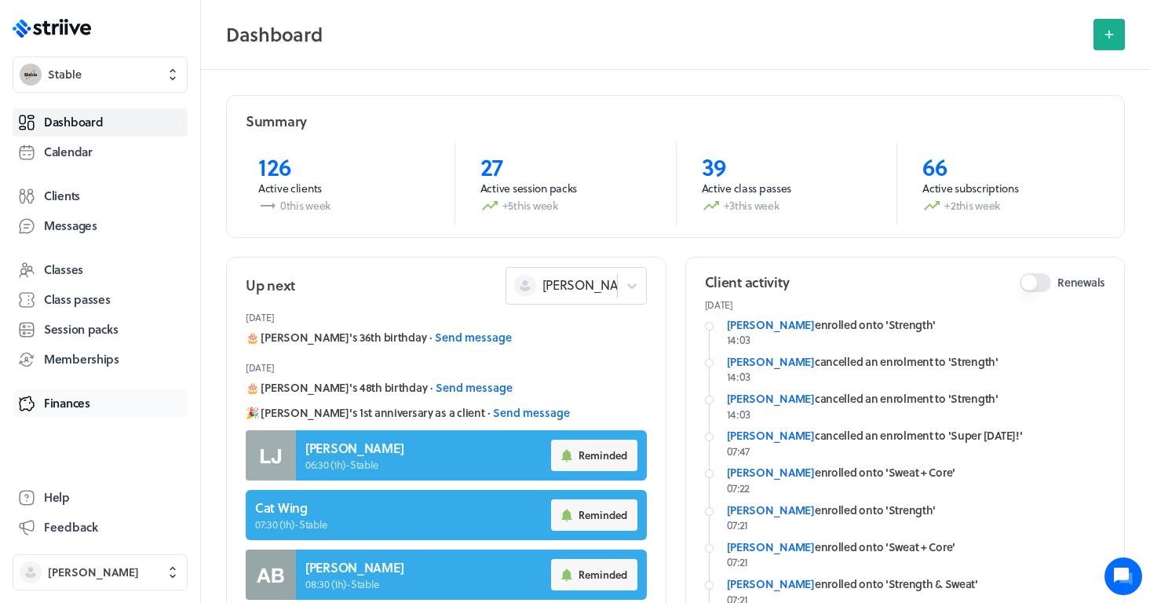
click at [78, 411] on link "Finances" at bounding box center [100, 403] width 175 height 28
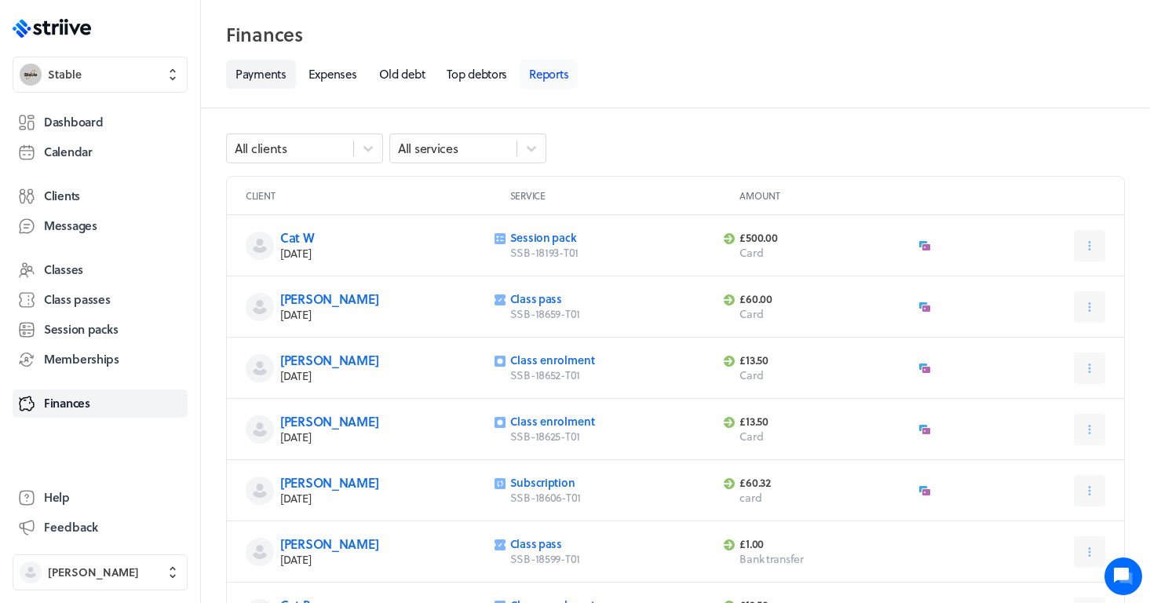
click at [551, 72] on link "Reports" at bounding box center [549, 74] width 58 height 29
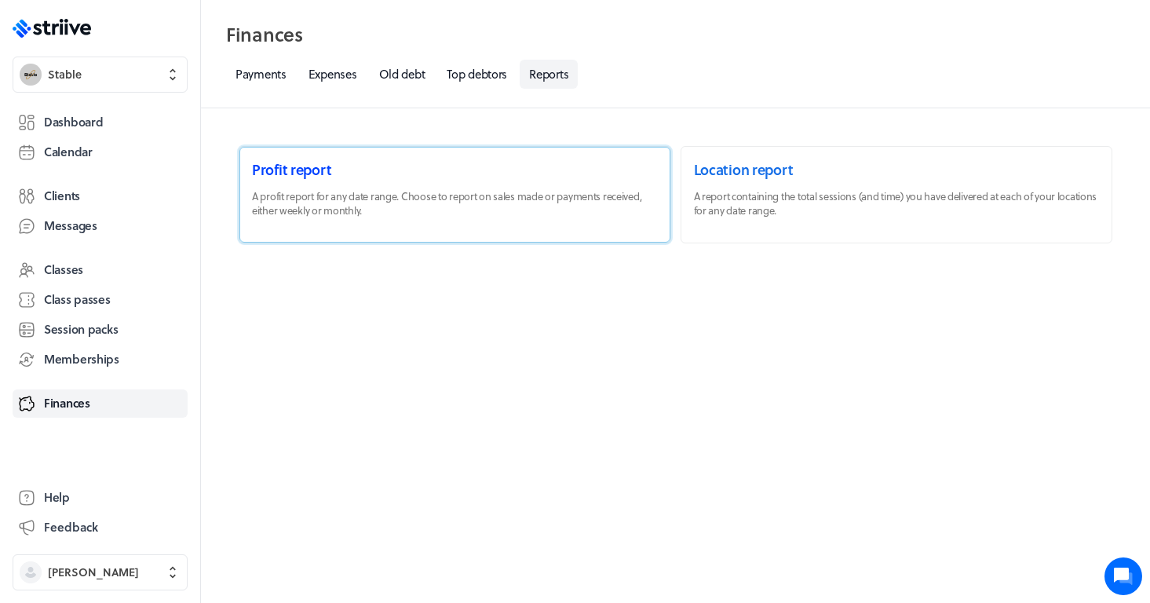
click at [375, 195] on link at bounding box center [454, 195] width 431 height 96
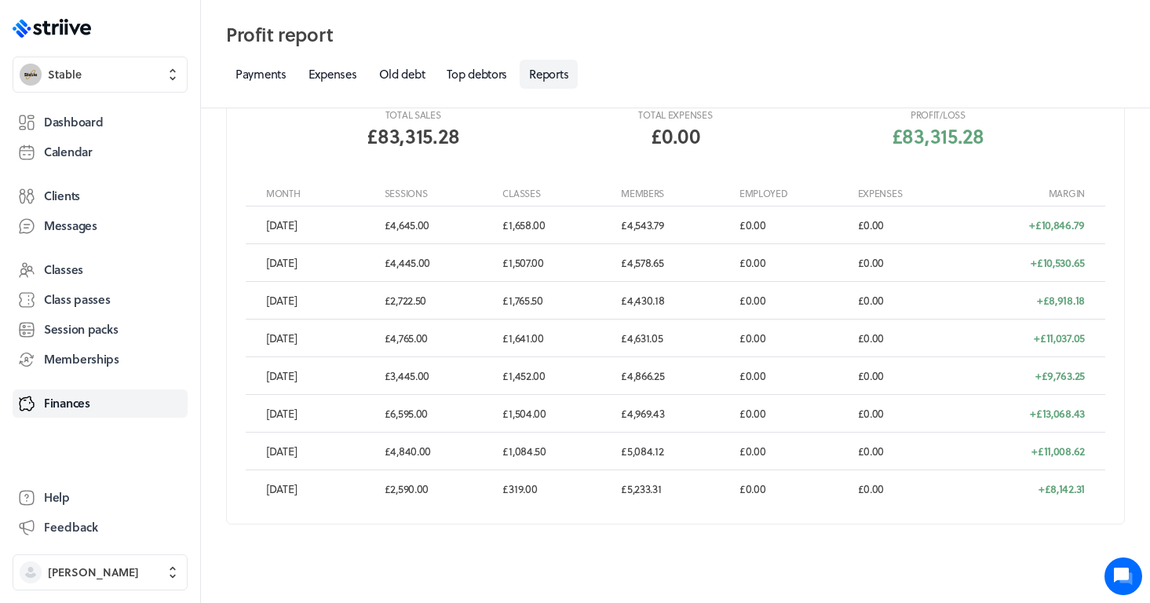
scroll to position [347, 0]
click at [56, 118] on span "Dashboard" at bounding box center [73, 122] width 59 height 16
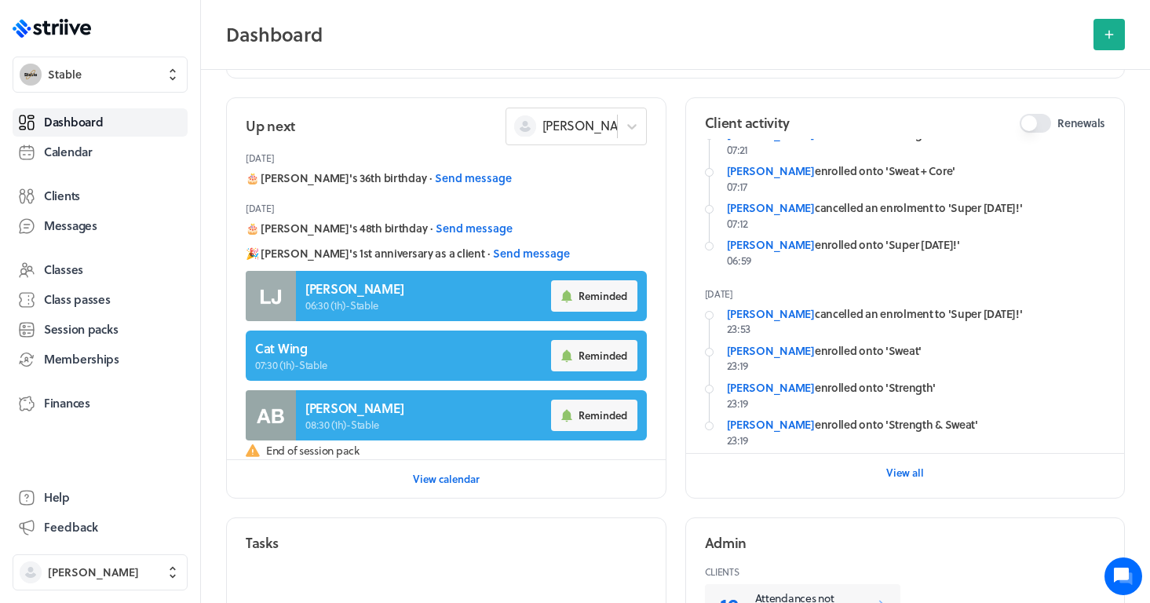
scroll to position [248, 0]
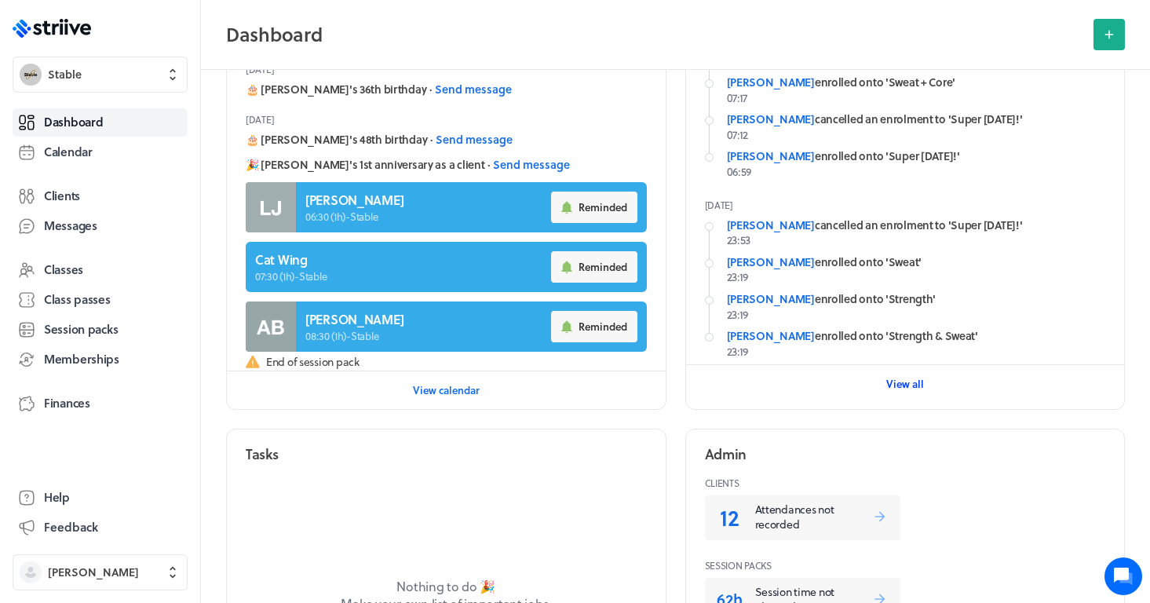
click at [904, 381] on span "View all" at bounding box center [905, 384] width 38 height 14
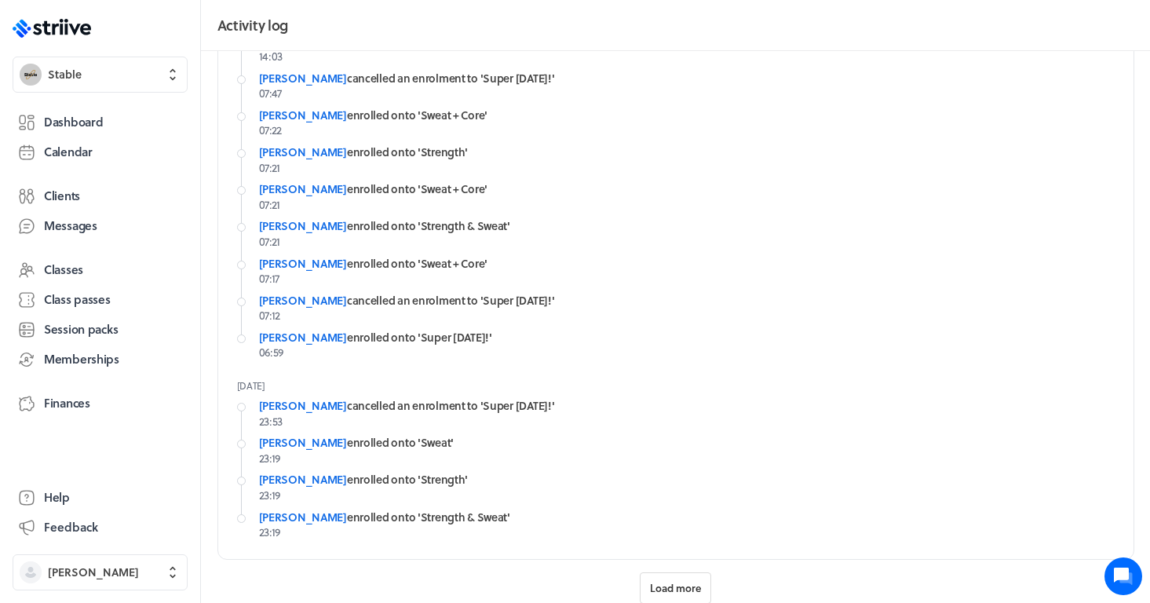
scroll to position [142, 0]
click at [689, 582] on span "Load more" at bounding box center [675, 589] width 51 height 14
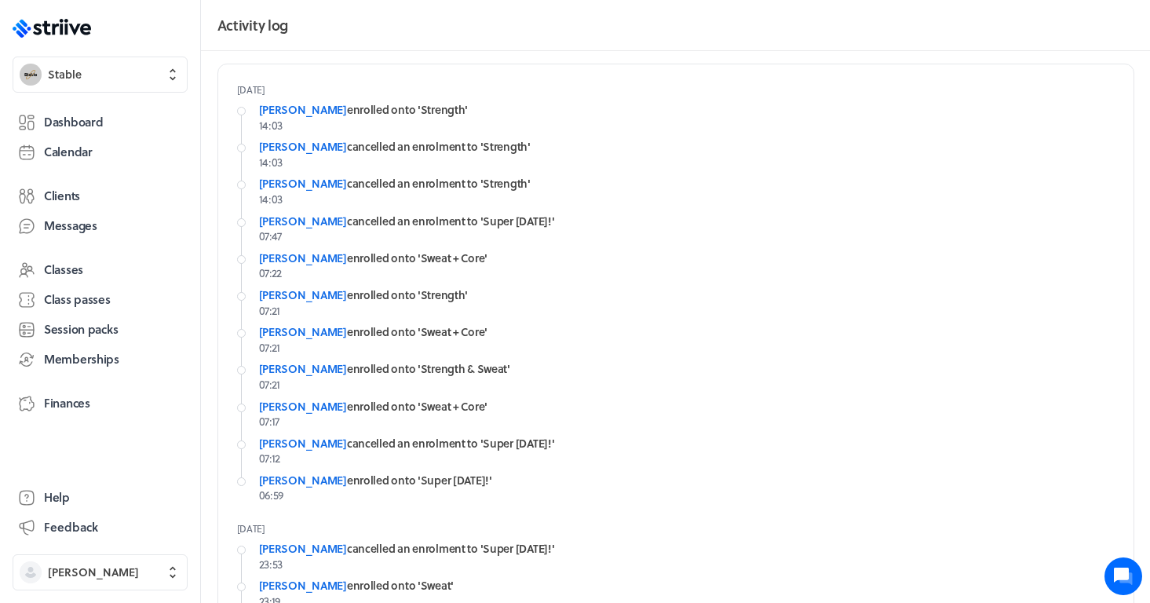
scroll to position [0, 0]
click at [80, 122] on span "Dashboard" at bounding box center [73, 122] width 59 height 16
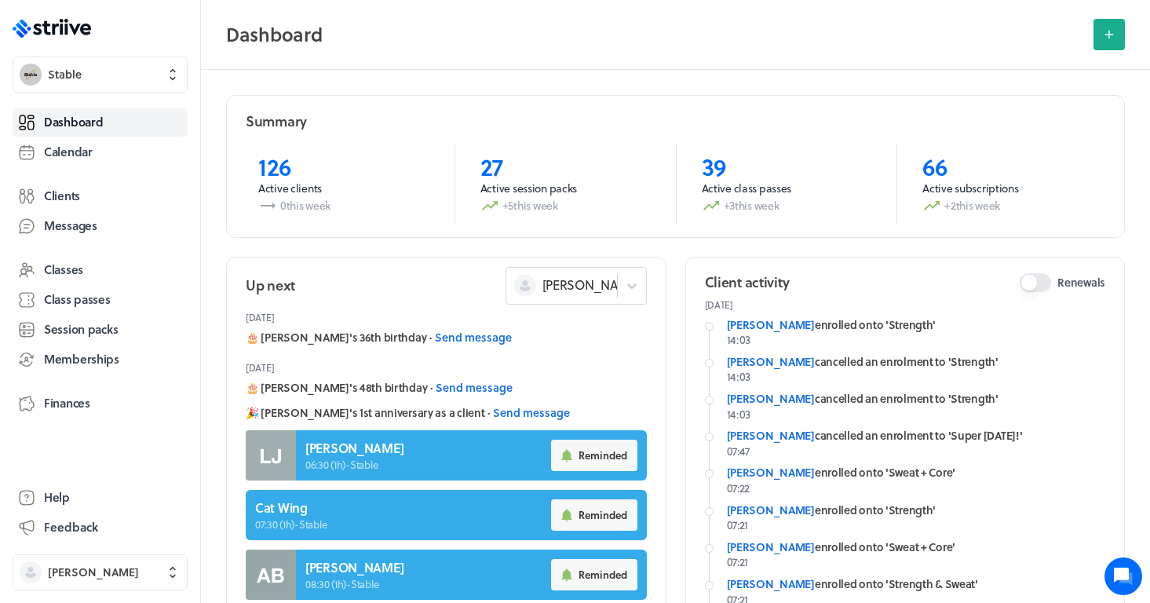
click at [74, 344] on div "Classes Class passes Session packs Memberships" at bounding box center [100, 315] width 175 height 118
click at [82, 358] on span "Memberships" at bounding box center [81, 359] width 75 height 16
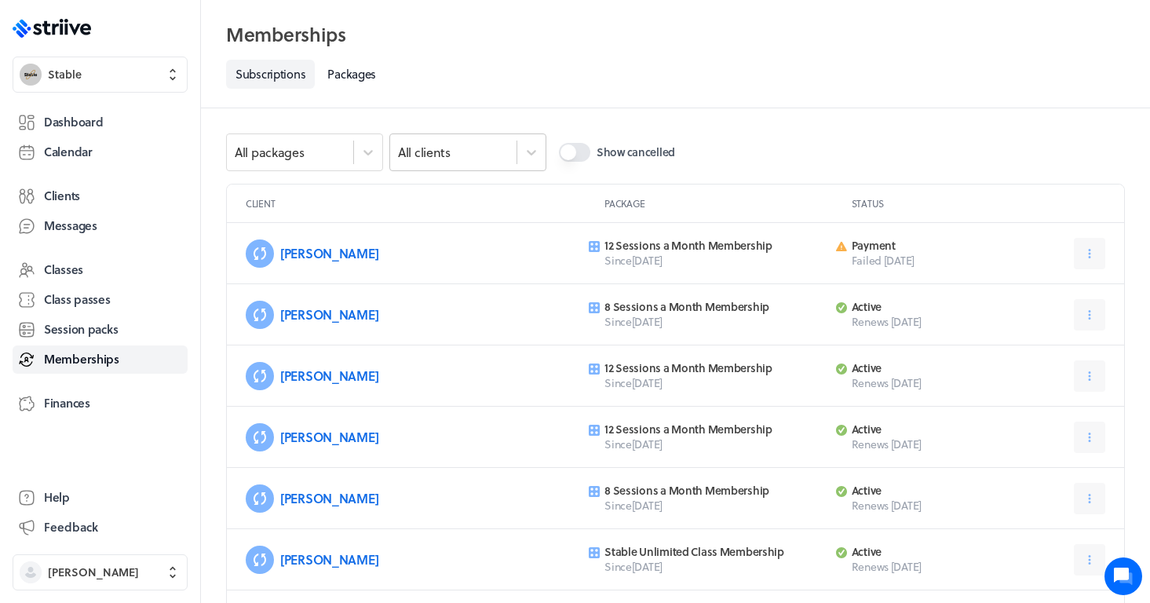
click at [470, 148] on div "All clients" at bounding box center [453, 152] width 126 height 20
click at [580, 158] on button "Show cancelled" at bounding box center [574, 152] width 31 height 19
click at [581, 158] on button "Show cancelled" at bounding box center [574, 152] width 31 height 19
click at [1090, 250] on icon at bounding box center [1090, 253] width 2 height 9
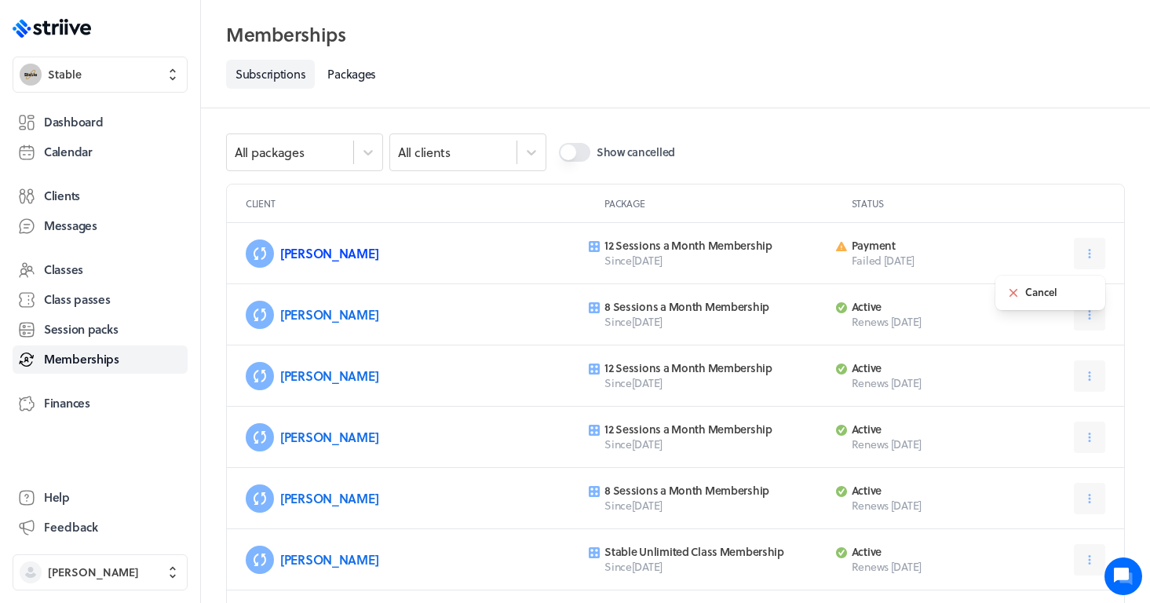
click at [301, 257] on link "[PERSON_NAME]" at bounding box center [329, 253] width 98 height 18
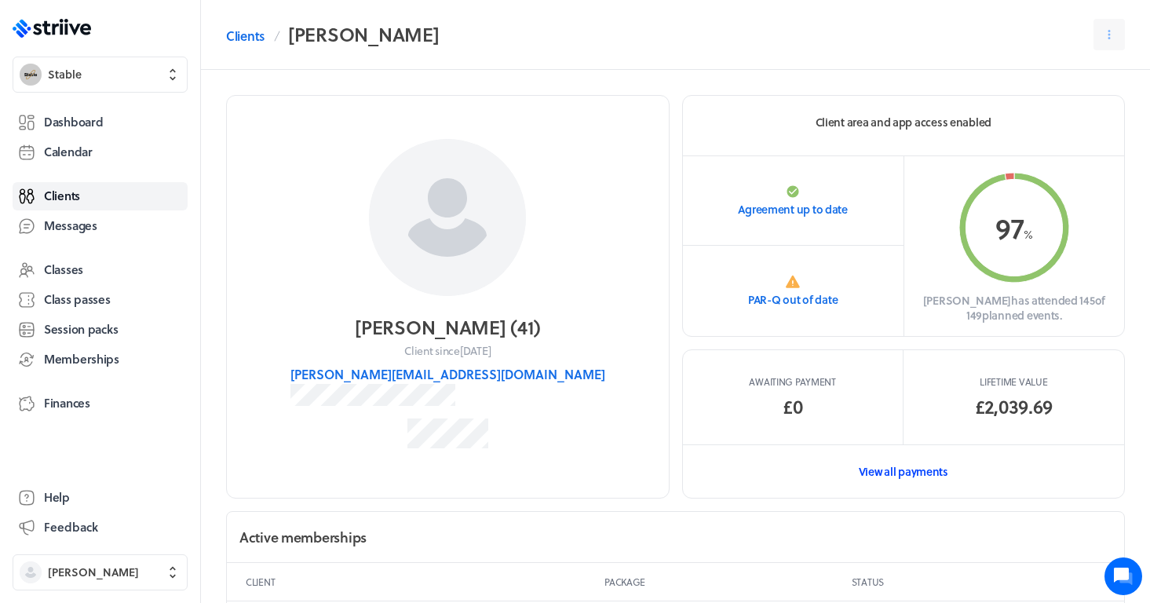
click at [885, 465] on link "View all payments" at bounding box center [904, 471] width 442 height 54
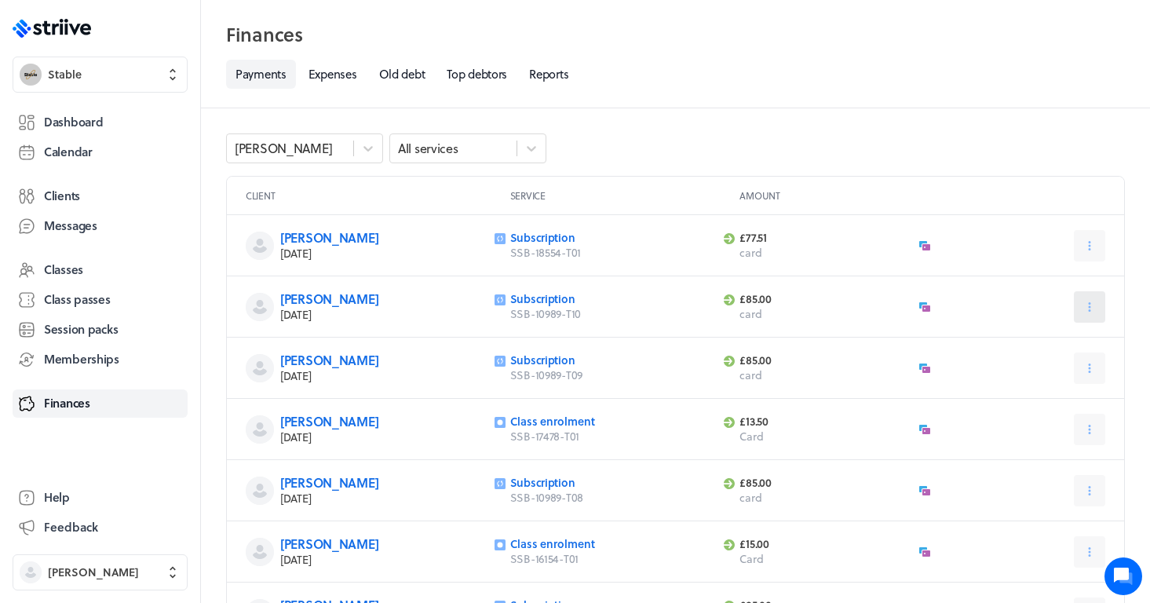
click at [1093, 309] on icon at bounding box center [1089, 307] width 14 height 14
click at [935, 321] on div "[PERSON_NAME] [DATE] Subscription SSB-10989-T10 £85.00 card Striive Payments Re…" at bounding box center [675, 306] width 897 height 61
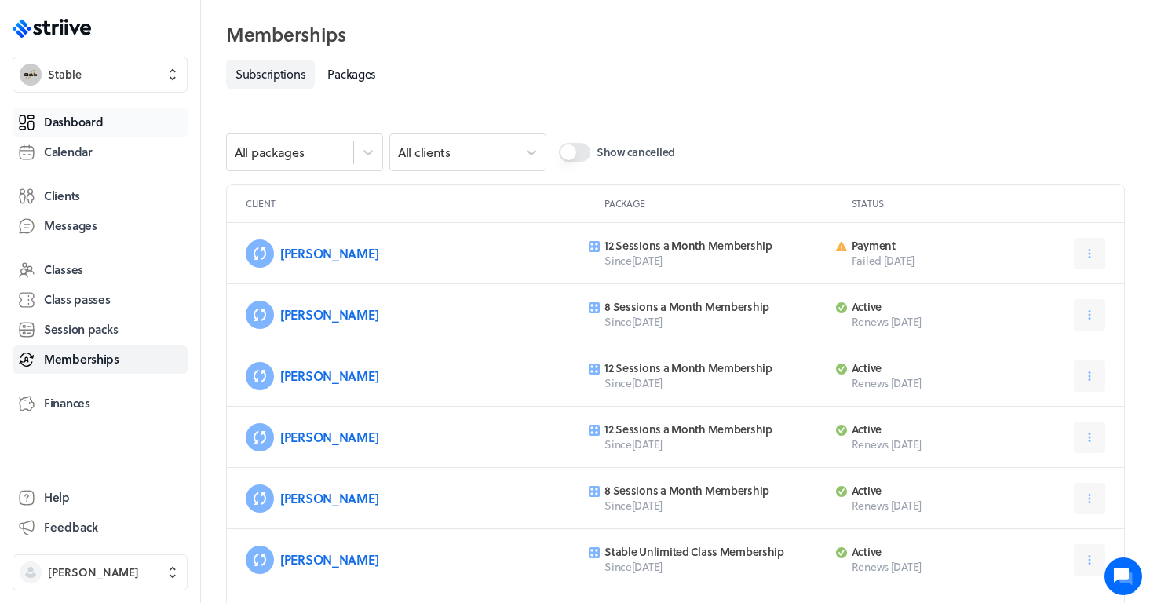
click at [83, 118] on span "Dashboard" at bounding box center [73, 122] width 59 height 16
